Goal: Answer question/provide support: Share knowledge or assist other users

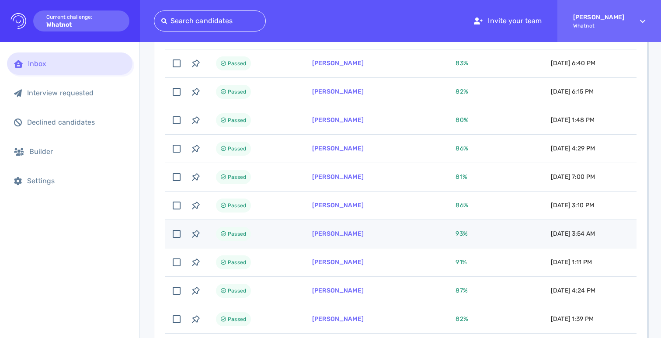
scroll to position [175, 0]
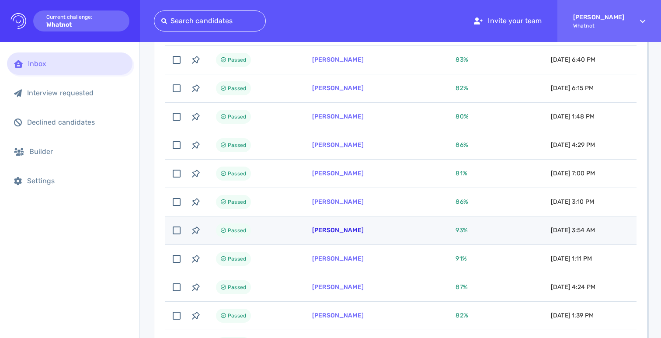
click at [336, 231] on link "[PERSON_NAME]" at bounding box center [338, 229] width 52 height 7
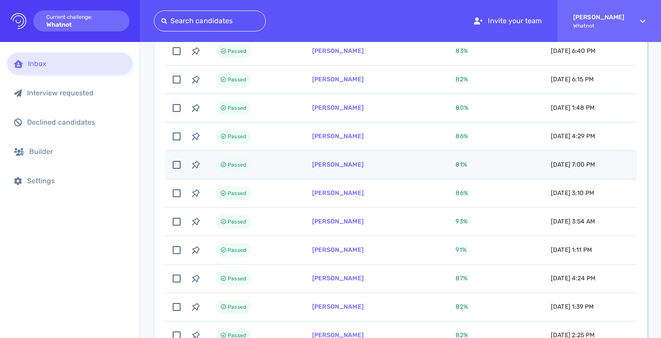
scroll to position [187, 0]
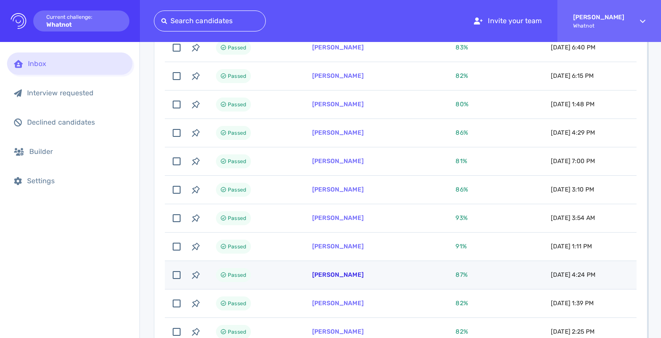
click at [337, 273] on link "[PERSON_NAME]" at bounding box center [338, 274] width 52 height 7
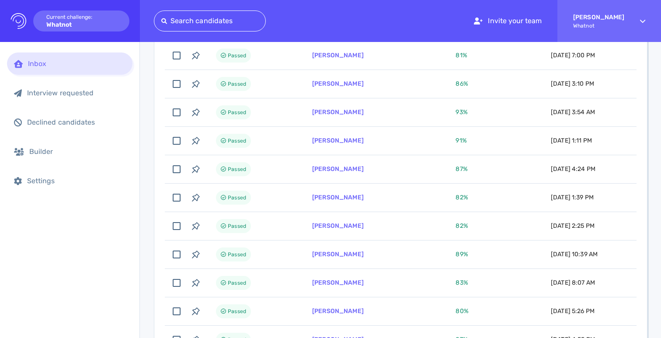
scroll to position [0, 0]
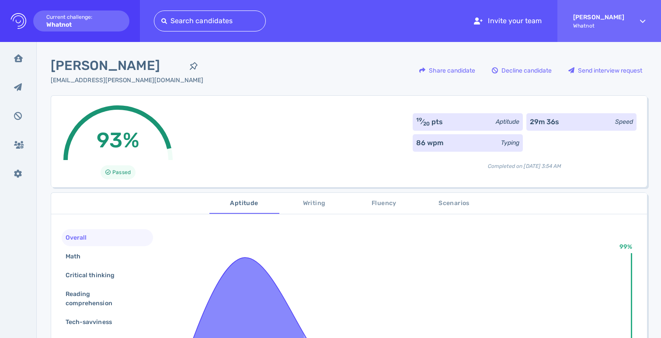
click at [78, 67] on span "[PERSON_NAME]" at bounding box center [117, 66] width 133 height 20
copy div "[PERSON_NAME]"
